Goal: Task Accomplishment & Management: Use online tool/utility

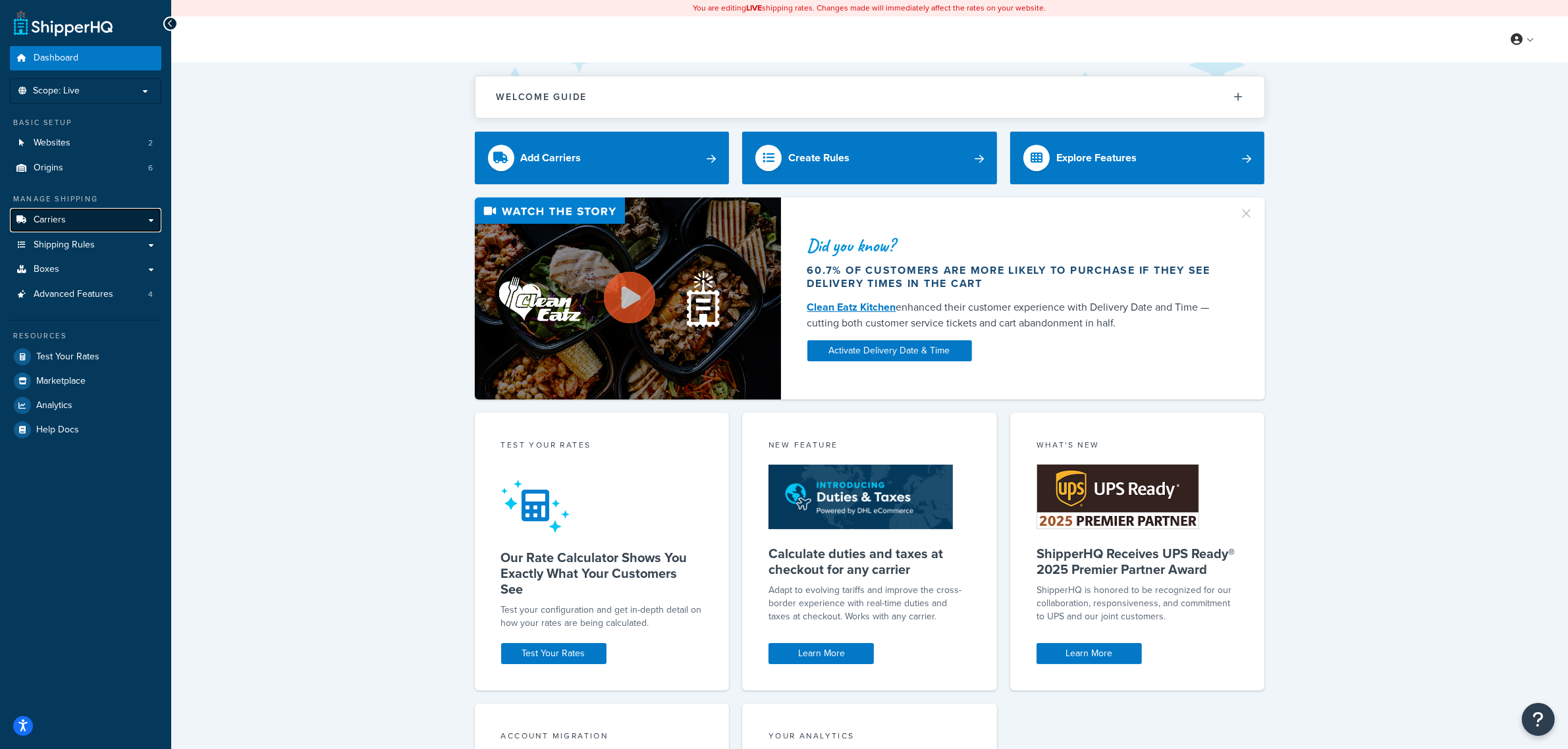
click at [88, 227] on link "Carriers" at bounding box center [85, 220] width 151 height 24
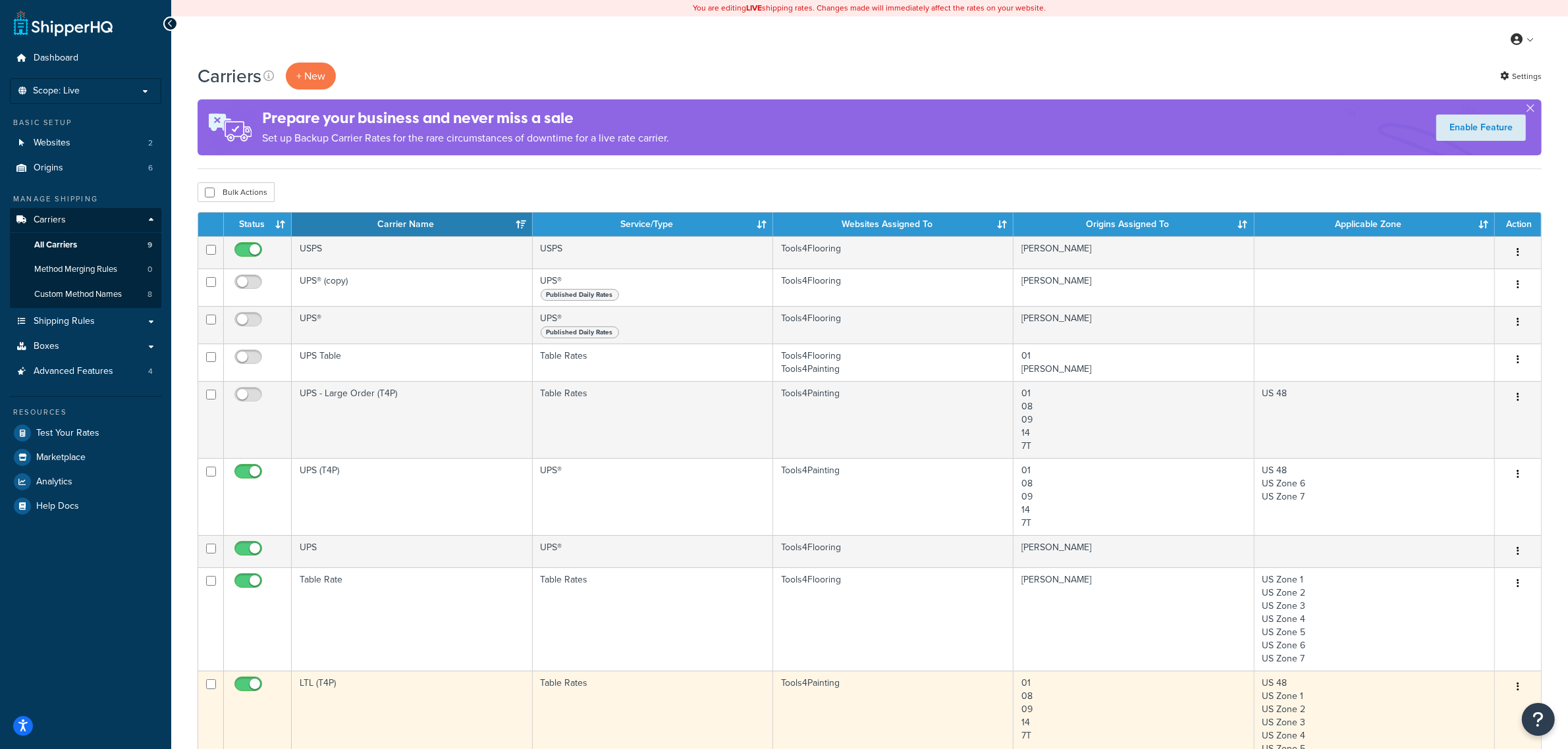
click at [364, 684] on td "LTL (T4P)" at bounding box center [411, 716] width 240 height 91
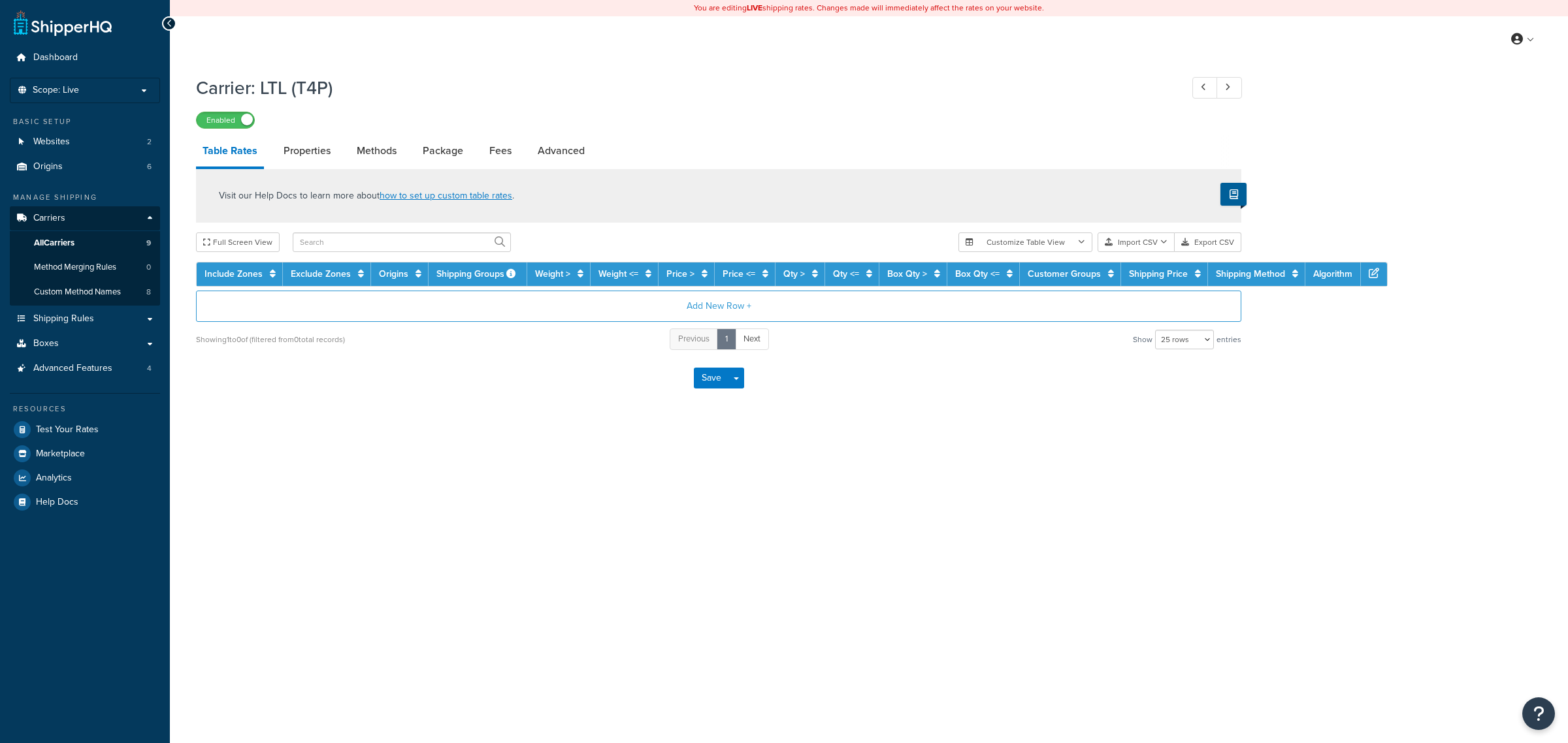
select select "25"
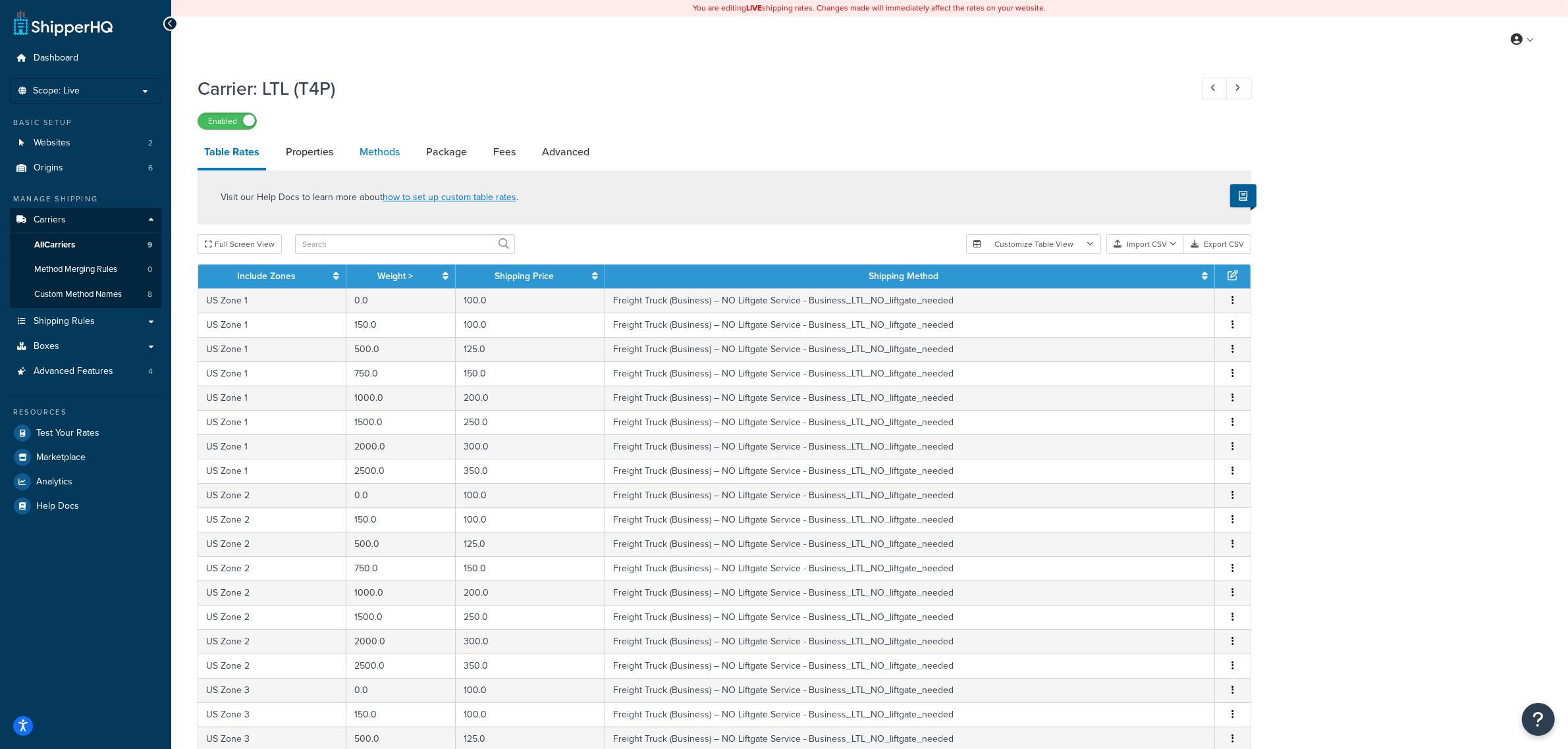
click at [375, 149] on link "Methods" at bounding box center [380, 152] width 53 height 32
select select "25"
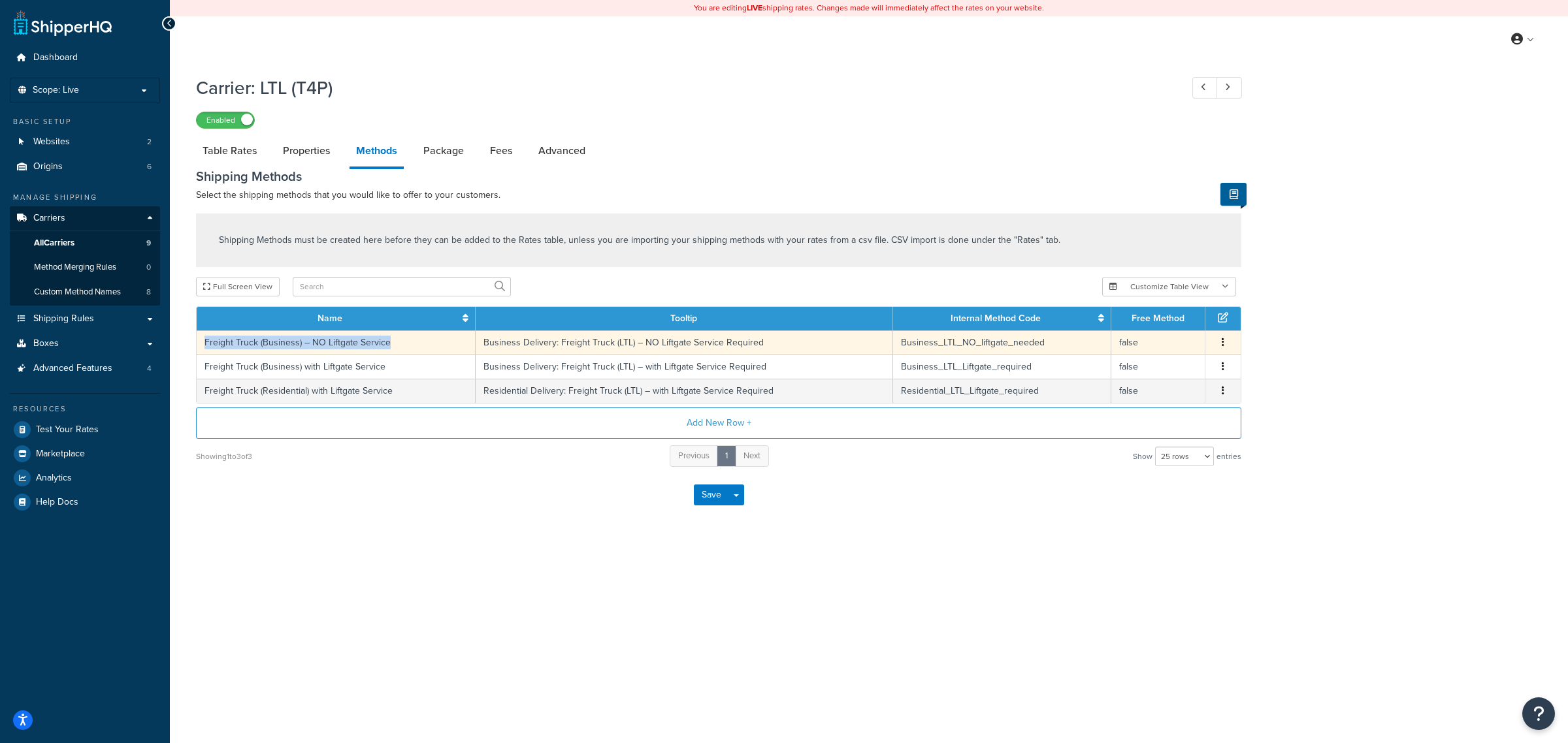
drag, startPoint x: 387, startPoint y: 346, endPoint x: 203, endPoint y: 341, distance: 184.1
click at [203, 341] on td "Freight Truck (Business) – NO Liftgate Service" at bounding box center [336, 342] width 279 height 24
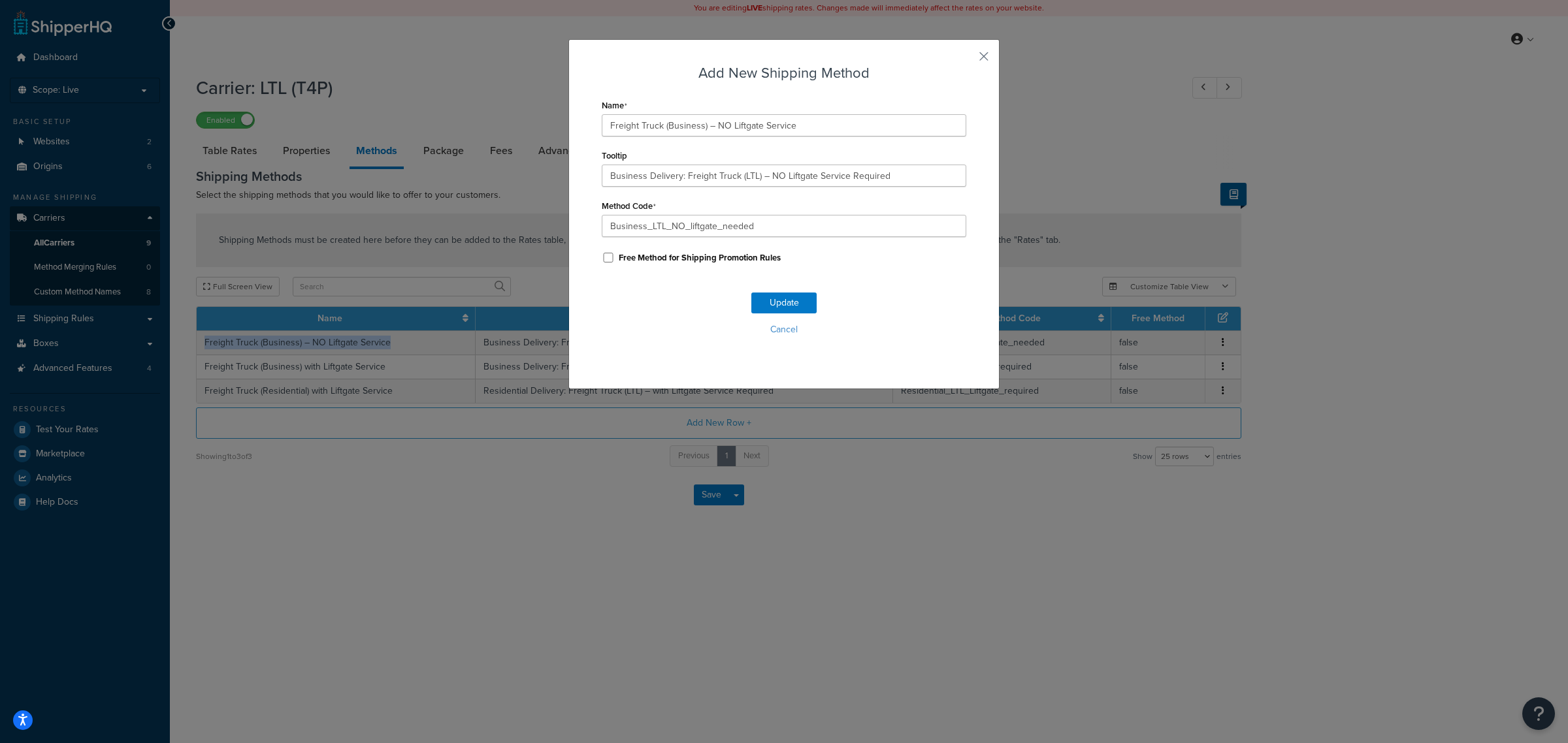
copy td "Freight Truck (Business) – NO Liftgate Service"
click at [856, 121] on input "Freight Truck (Business) – NO Liftgate Service" at bounding box center [784, 125] width 365 height 22
click at [590, 492] on div "Add New Shipping Method Name Freight Truck (Business) – NO Liftgate Service Too…" at bounding box center [784, 371] width 1568 height 743
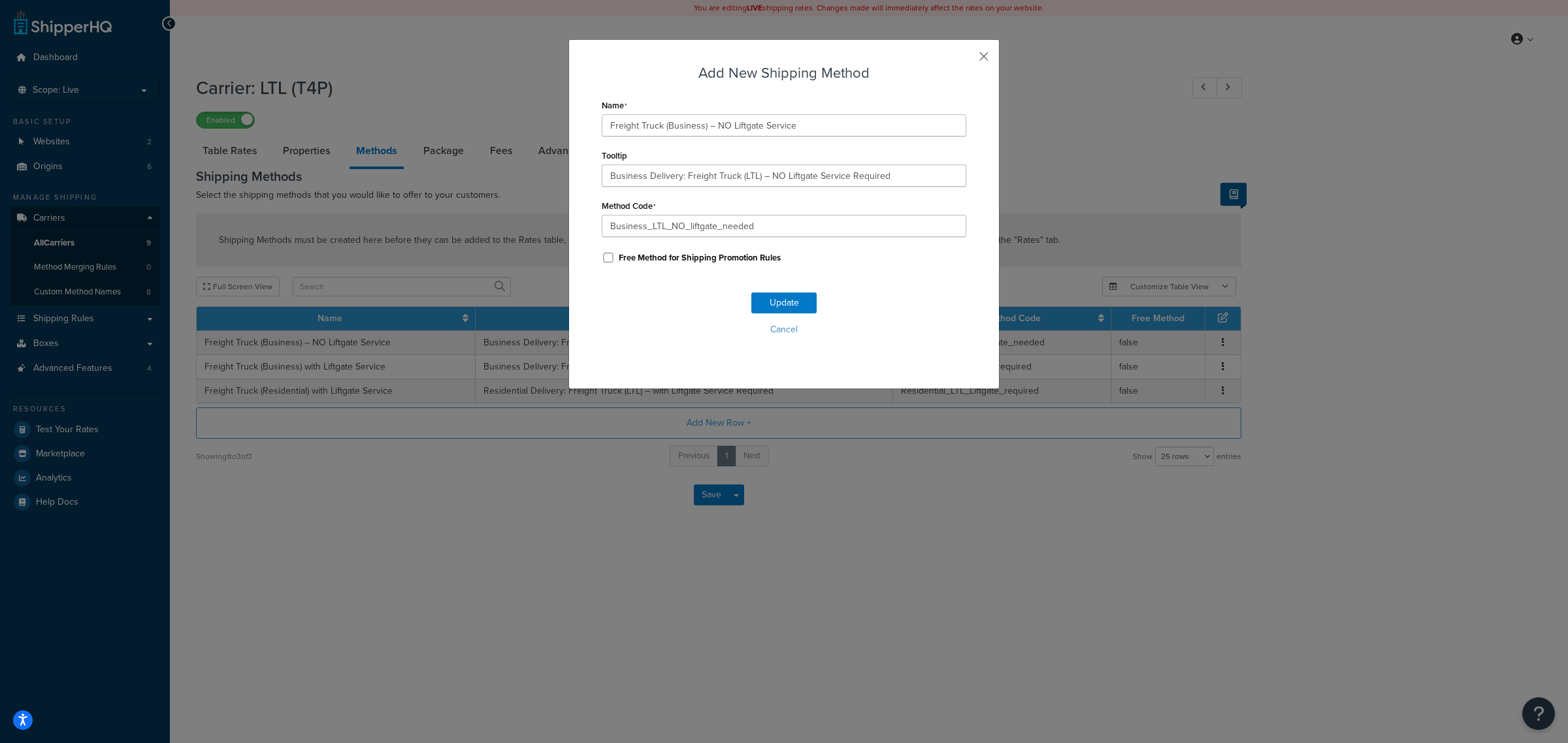
click at [966, 59] on button "button" at bounding box center [965, 61] width 4 height 4
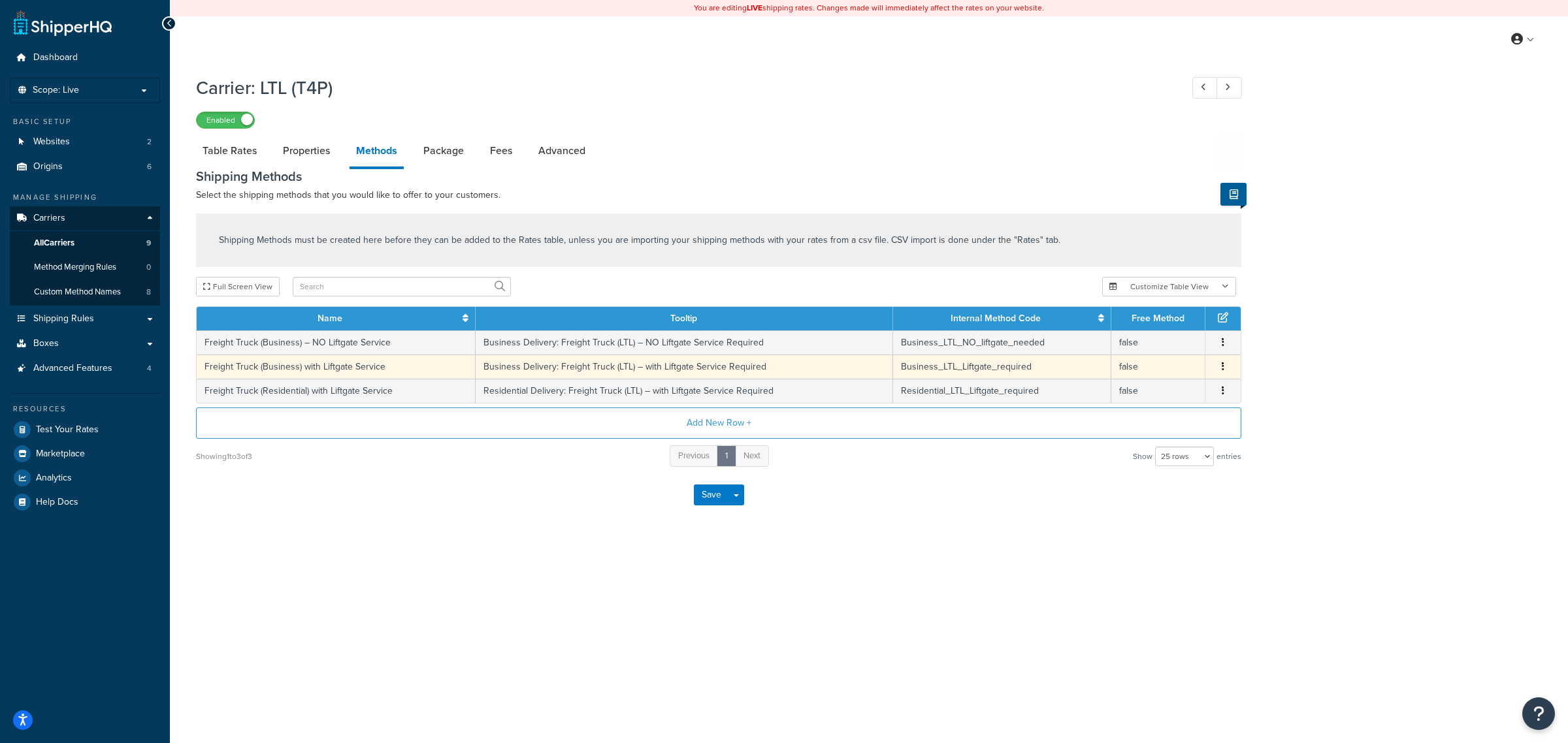
click at [651, 370] on td "Business Delivery: Freight Truck (LTL) – with Liftgate Service Required" at bounding box center [684, 367] width 418 height 24
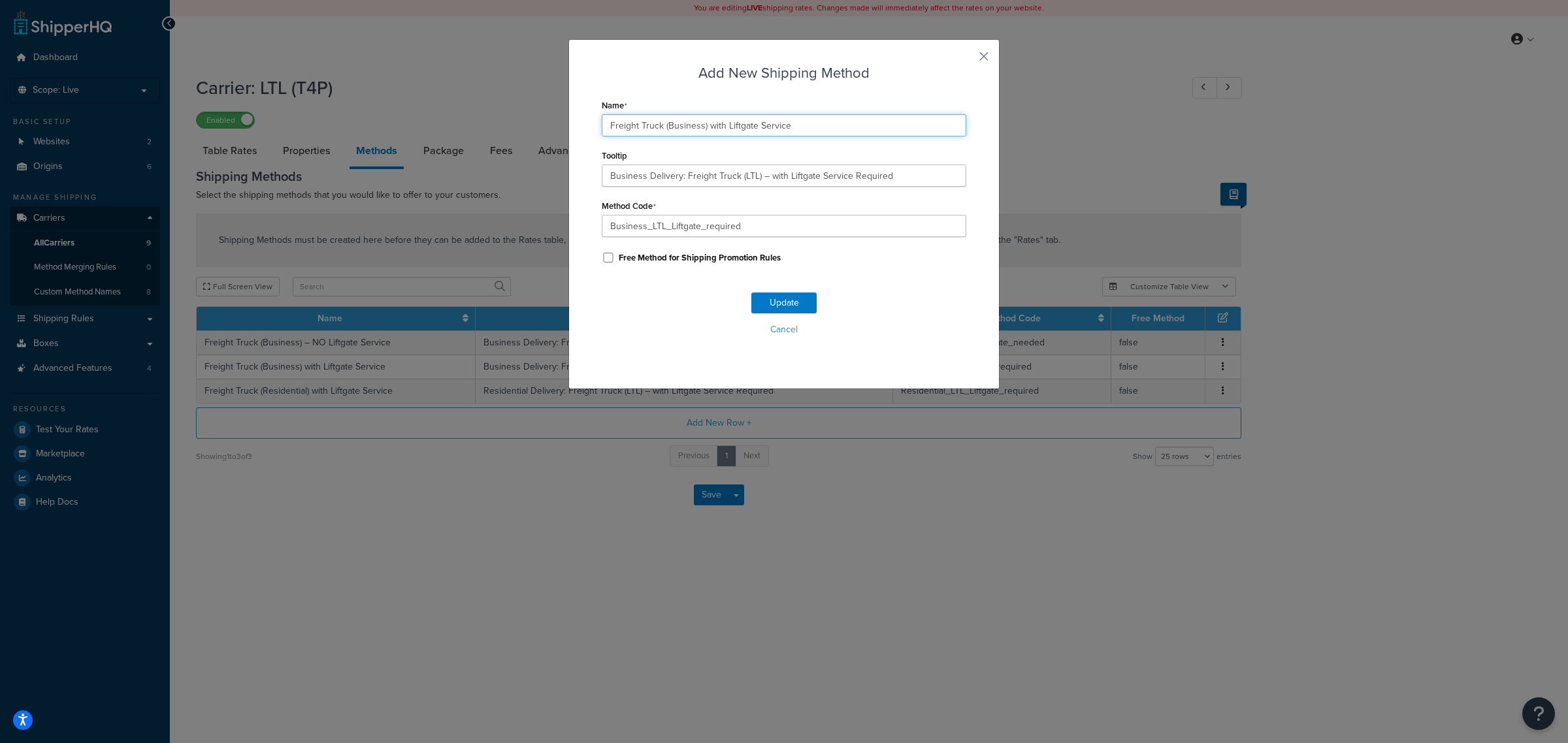
drag, startPoint x: 817, startPoint y: 126, endPoint x: 399, endPoint y: 128, distance: 418.0
click at [406, 126] on div "Add New Shipping Method Name Freight Truck (Business) with Liftgate Service Too…" at bounding box center [784, 371] width 1568 height 743
click at [1100, 507] on div "Add New Shipping Method Name Freight Truck (Business) with Liftgate Service Too…" at bounding box center [784, 371] width 1568 height 743
click at [784, 333] on button "Cancel" at bounding box center [784, 330] width 365 height 20
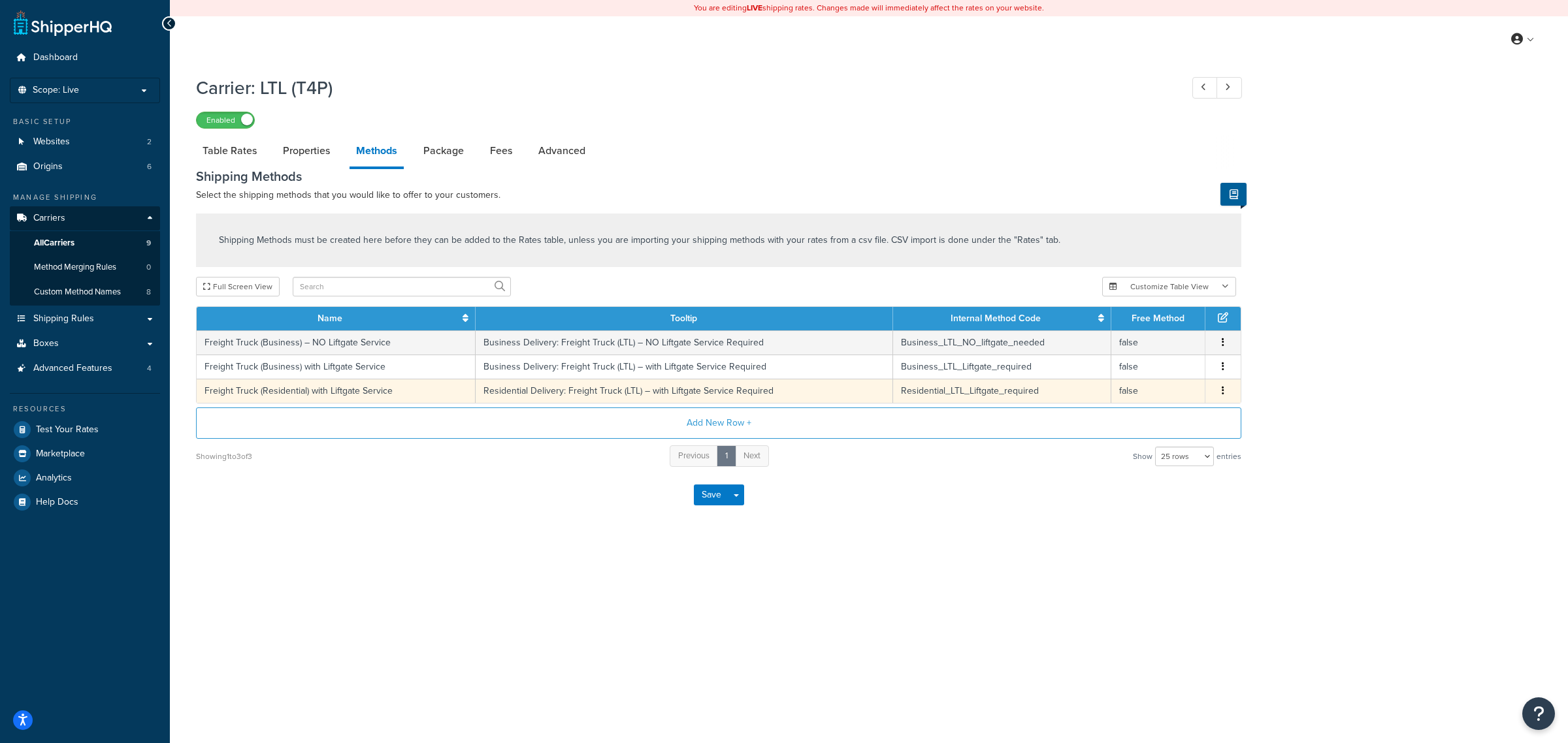
click at [713, 386] on td "Residential Delivery: Freight Truck (LTL) – with Liftgate Service Required" at bounding box center [684, 391] width 418 height 24
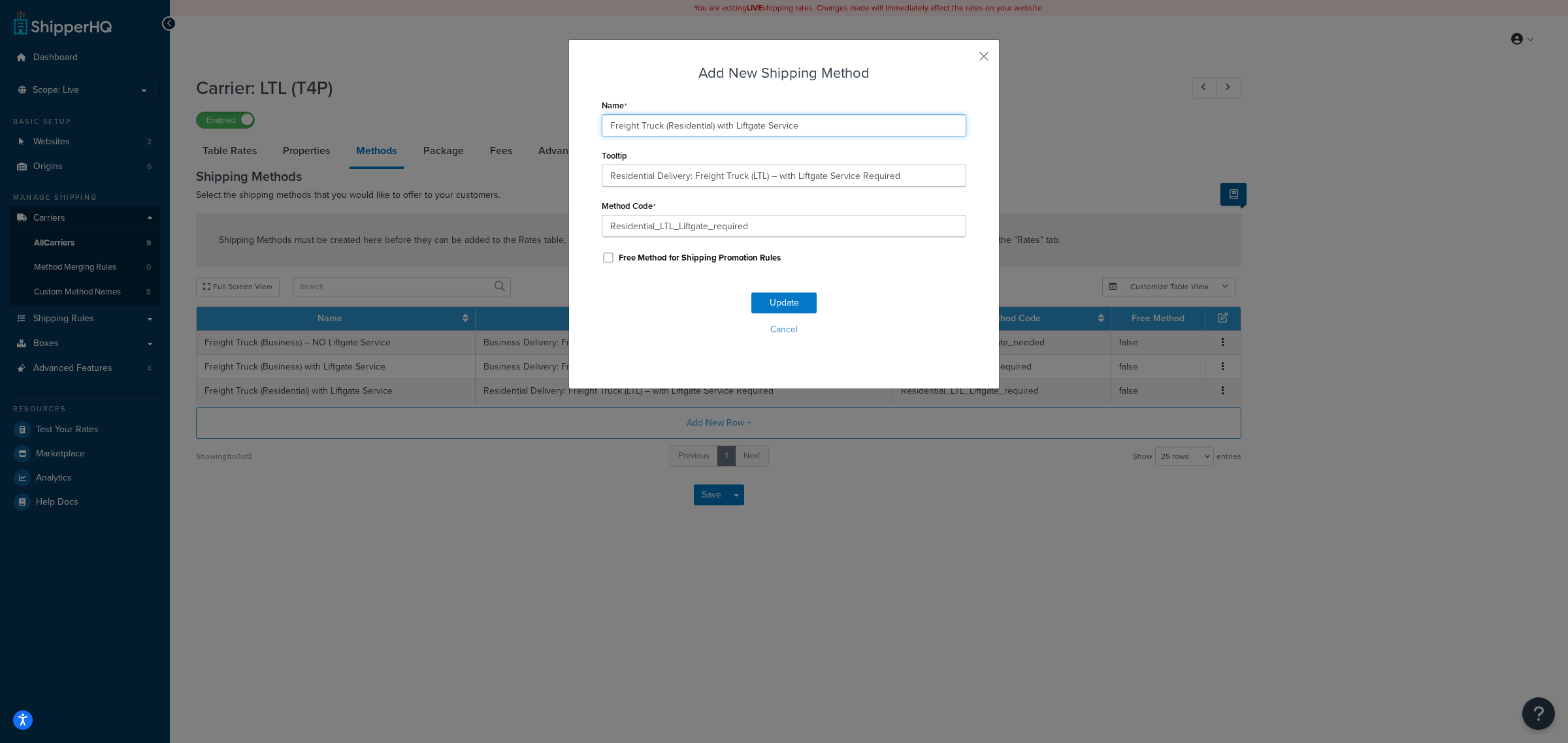
drag, startPoint x: 848, startPoint y: 119, endPoint x: 425, endPoint y: 132, distance: 423.2
click at [425, 132] on div "Add New Shipping Method Name Freight Truck (Residential) with Liftgate Service …" at bounding box center [784, 371] width 1568 height 743
